Goal: Information Seeking & Learning: Check status

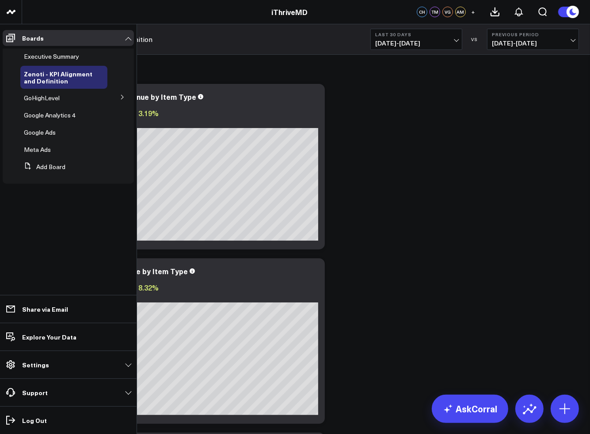
click at [40, 58] on span "Executive Summary" at bounding box center [51, 56] width 55 height 8
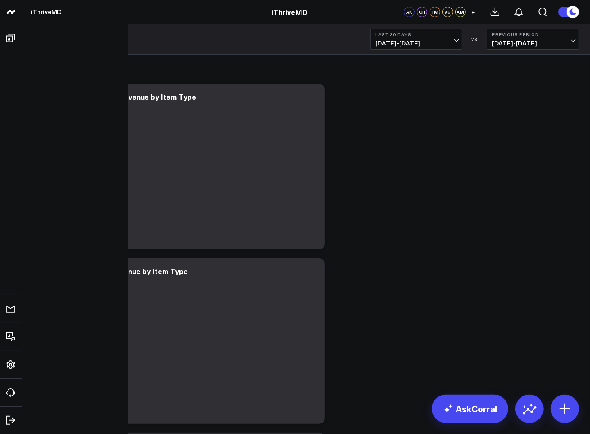
drag, startPoint x: 3, startPoint y: 10, endPoint x: 16, endPoint y: 14, distance: 13.4
click at [3, 11] on link at bounding box center [11, 12] width 22 height 24
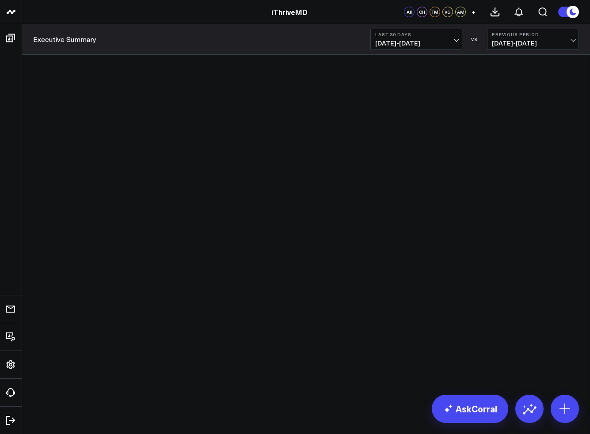
click at [46, 8] on div "iThriveMD" at bounding box center [289, 12] width 579 height 10
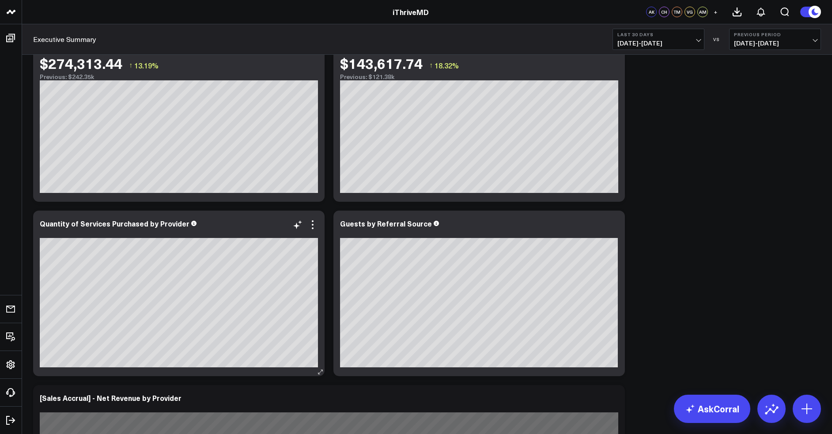
scroll to position [177, 0]
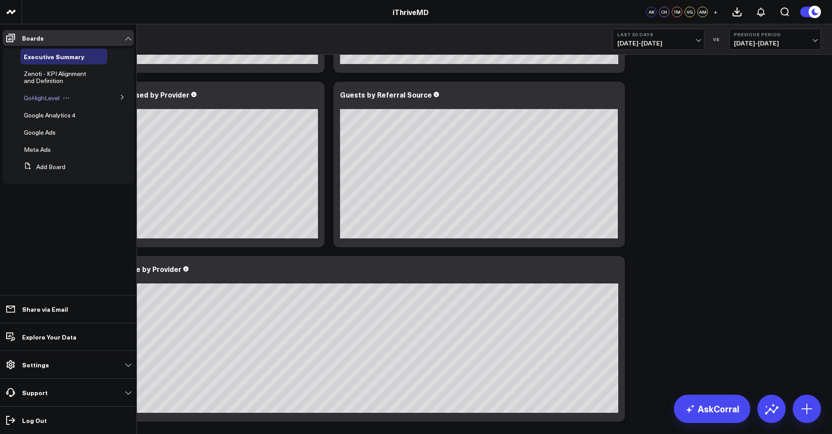
click at [55, 98] on span "GoHighLevel" at bounding box center [42, 98] width 36 height 8
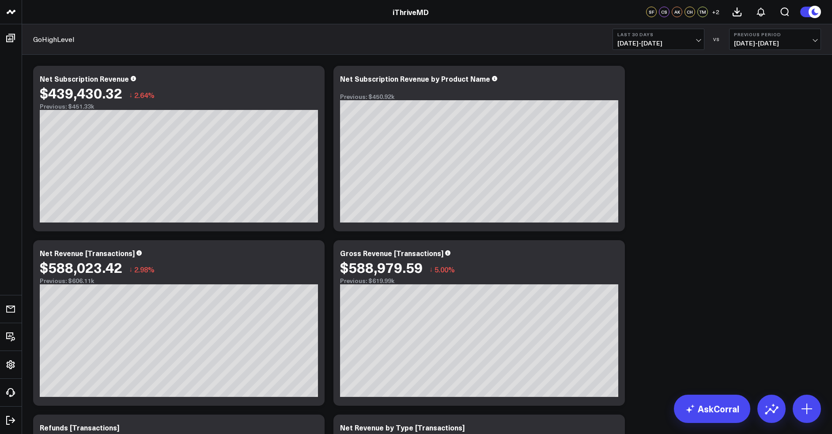
click at [589, 38] on button "Last 30 Days 08/17/25 - 09/15/25" at bounding box center [659, 39] width 92 height 21
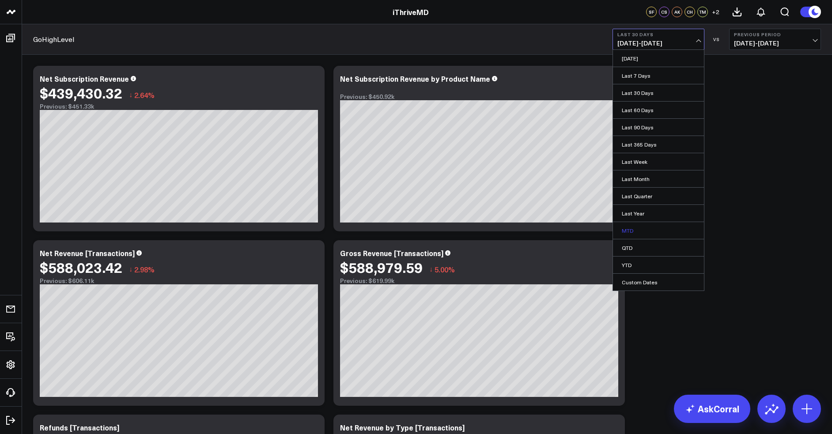
click at [589, 233] on link "MTD" at bounding box center [658, 230] width 91 height 17
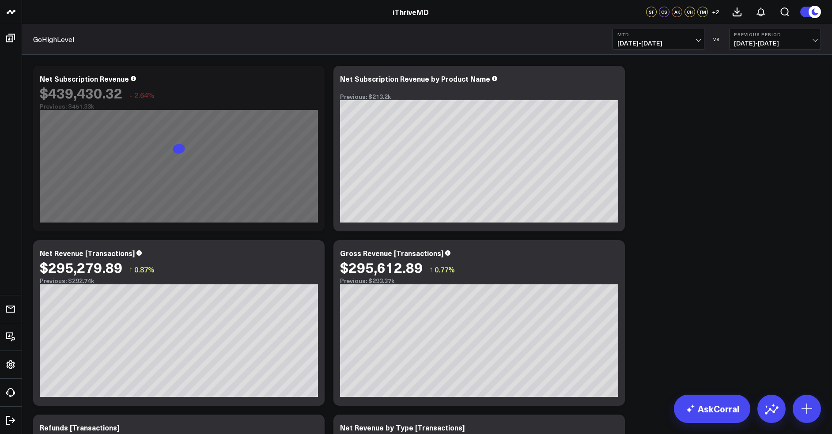
click at [589, 44] on span "08/17/25 - 08/31/25" at bounding box center [775, 43] width 82 height 7
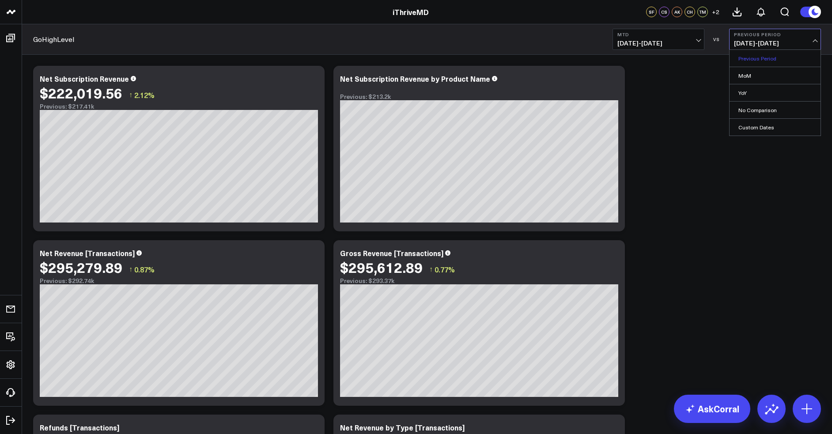
click at [589, 61] on link "Previous Period" at bounding box center [775, 58] width 91 height 17
click at [589, 42] on span "08/17/25 - 08/31/25" at bounding box center [775, 43] width 82 height 7
click at [589, 60] on link "Previous Period" at bounding box center [775, 58] width 91 height 17
click at [589, 42] on span "08/17/25 - 08/31/25" at bounding box center [775, 43] width 82 height 7
click at [589, 76] on link "MoM" at bounding box center [775, 75] width 91 height 17
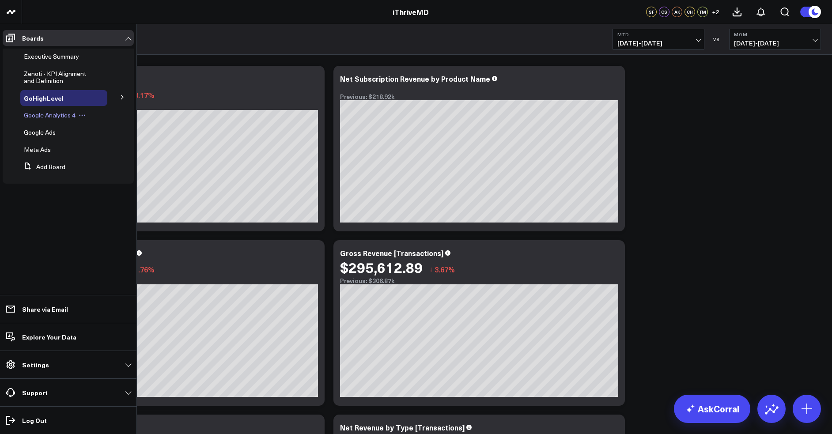
click at [48, 115] on span "Google Analytics 4" at bounding box center [50, 115] width 52 height 8
